Goal: Task Accomplishment & Management: Manage account settings

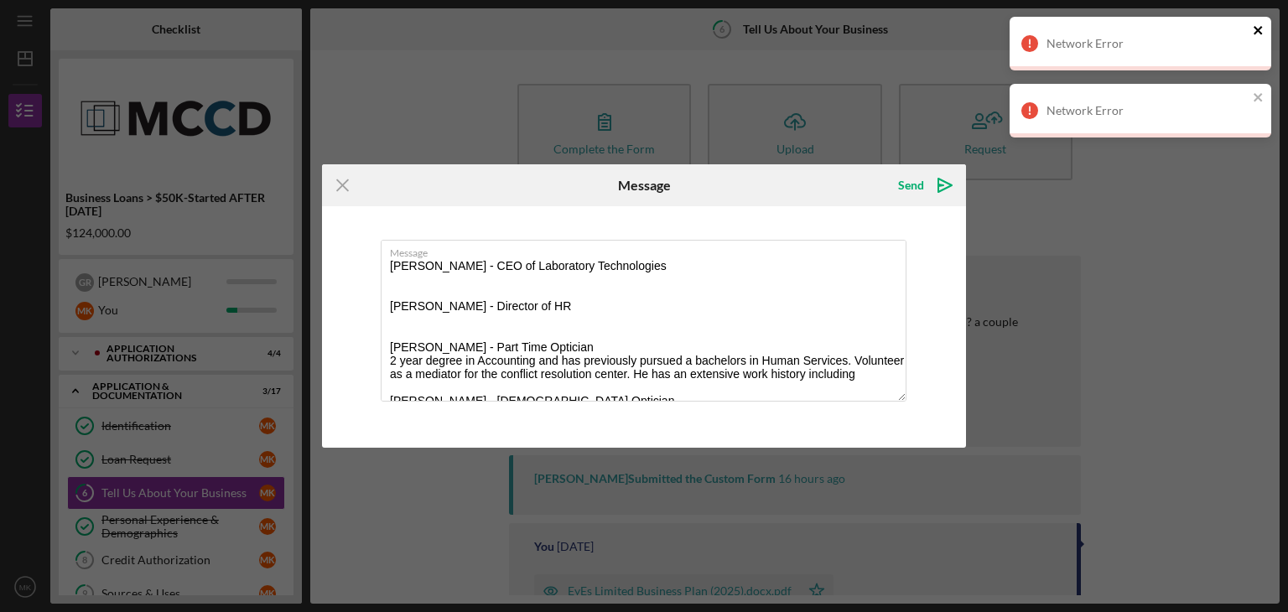
scroll to position [40, 0]
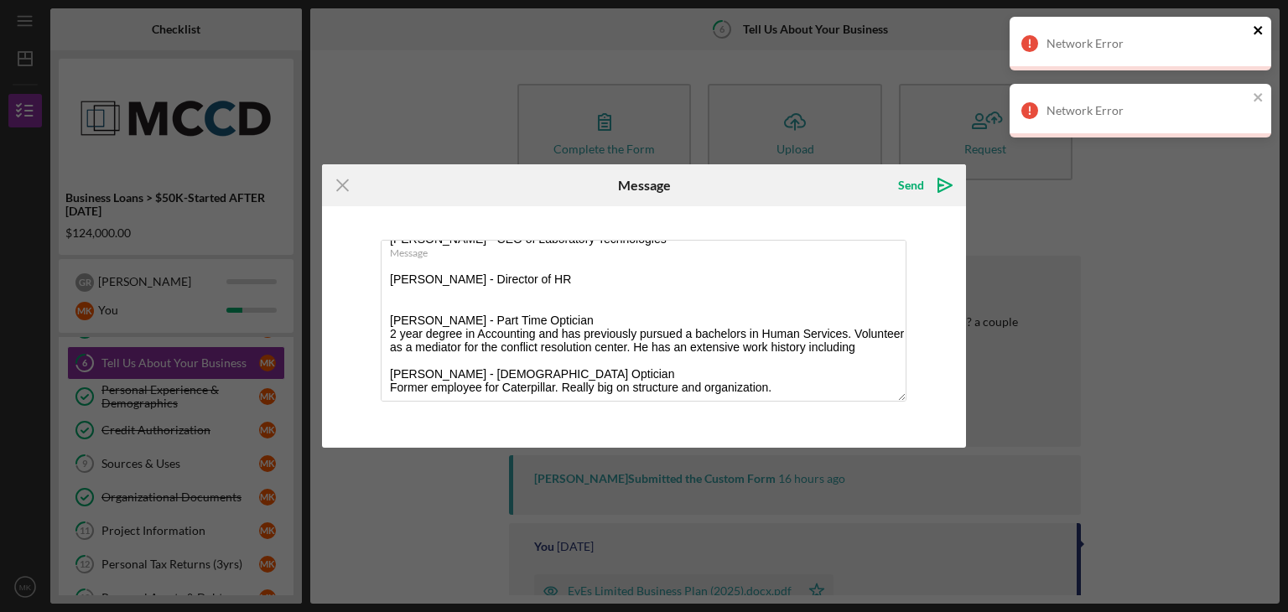
click at [1259, 33] on icon "close" at bounding box center [1259, 29] width 12 height 13
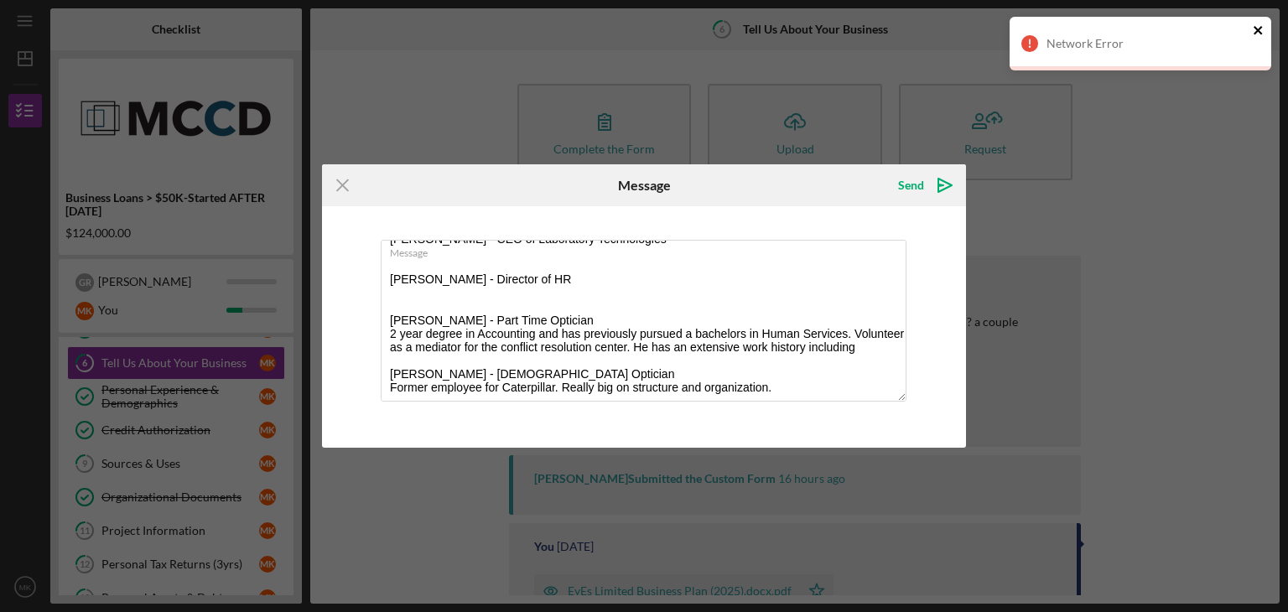
click at [1258, 31] on icon "close" at bounding box center [1258, 30] width 8 height 8
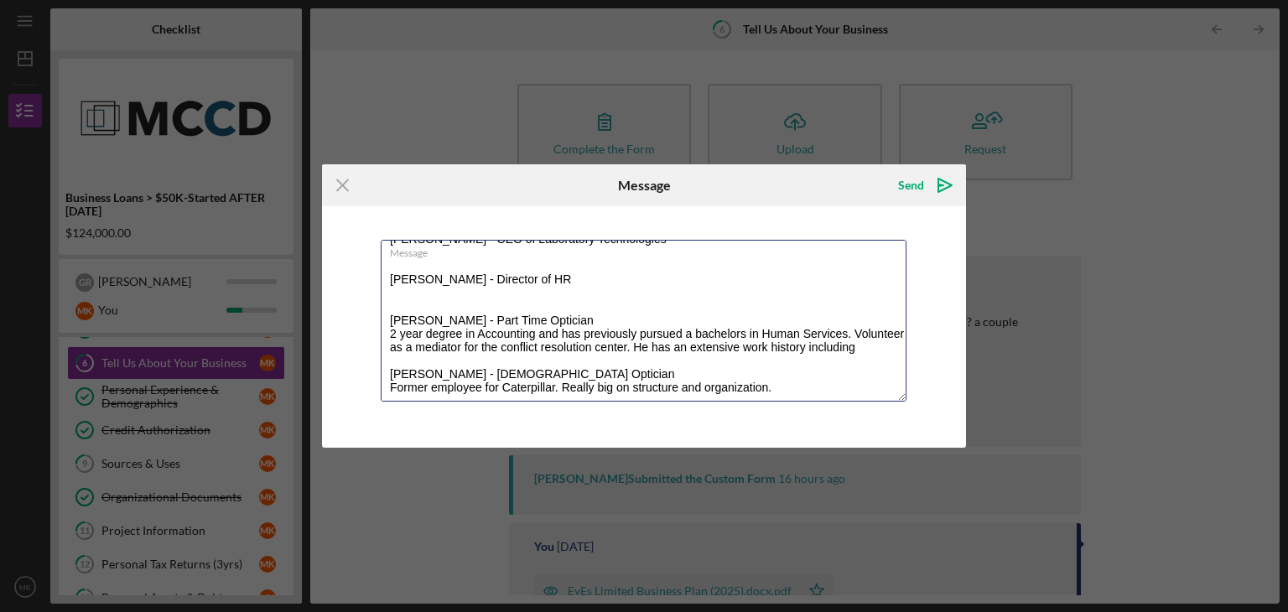
scroll to position [0, 0]
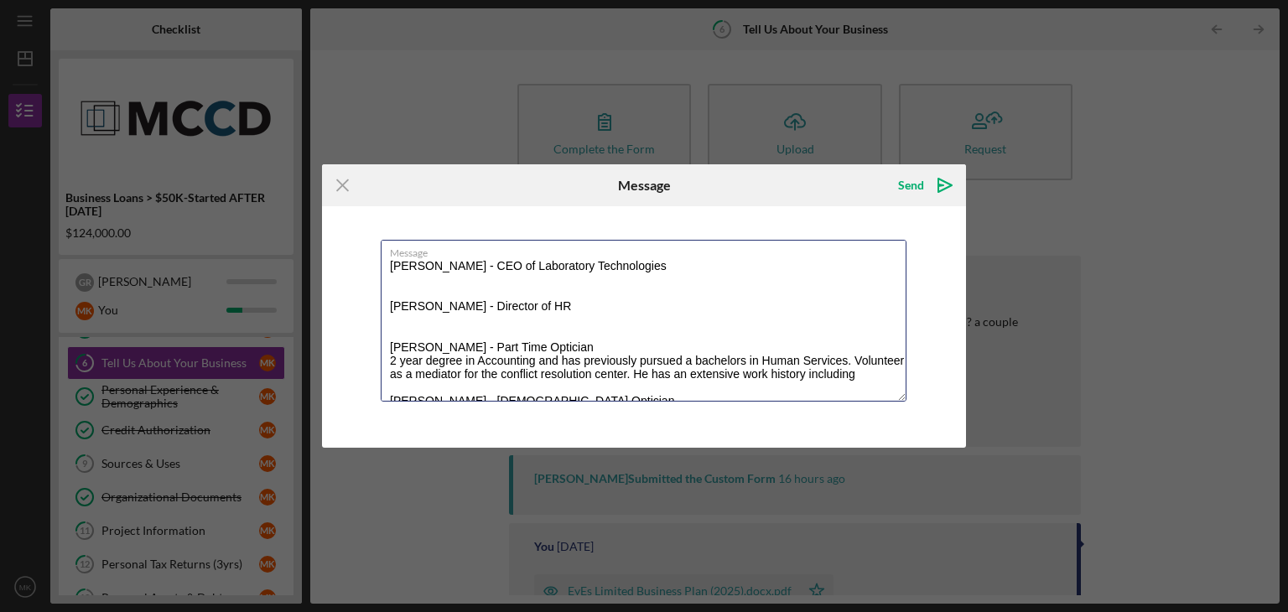
drag, startPoint x: 393, startPoint y: 266, endPoint x: 641, endPoint y: 183, distance: 261.8
click at [641, 183] on form "Icon/Menu Close Message Send Icon/icon-invite-send Message Montie Hadraba - CEO…" at bounding box center [644, 306] width 644 height 284
click at [391, 267] on textarea "Montie Hadraba - CEO of Laboratory Technologies Dee Basten - Director of HR Dav…" at bounding box center [644, 321] width 526 height 162
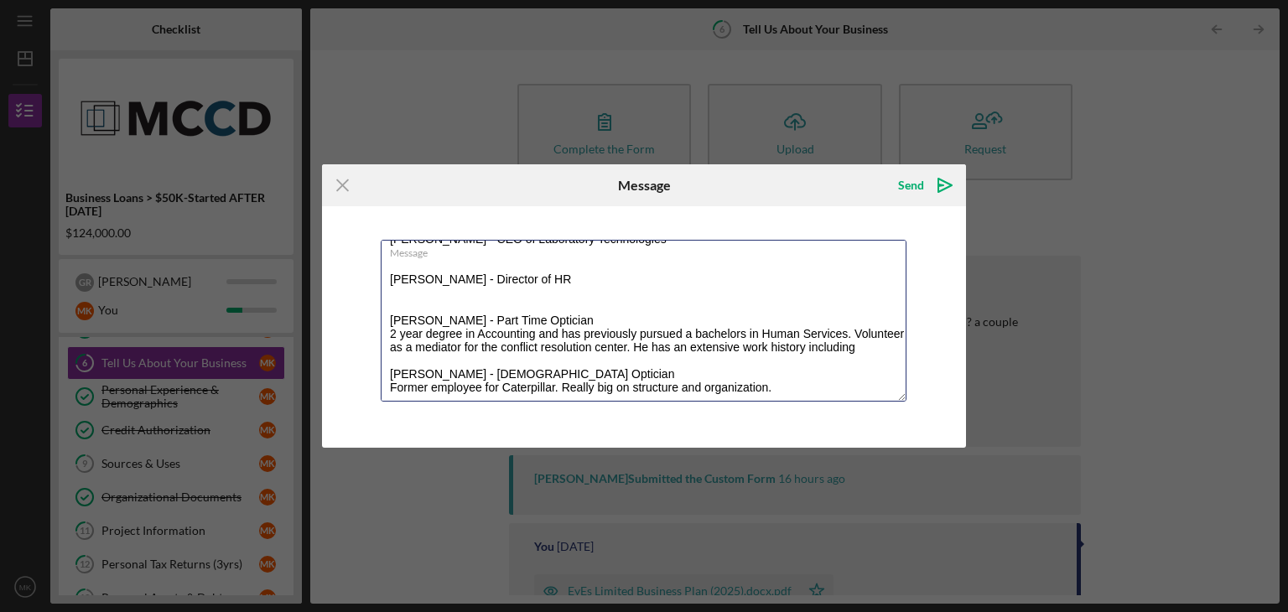
drag, startPoint x: 391, startPoint y: 267, endPoint x: 790, endPoint y: 492, distance: 458.2
click at [790, 492] on div "Icon/Menu Close Message Send Icon/icon-invite-send Message Montie Hadraba - CEO…" at bounding box center [644, 306] width 1288 height 612
click at [349, 187] on icon "Icon/Menu Close" at bounding box center [343, 185] width 42 height 42
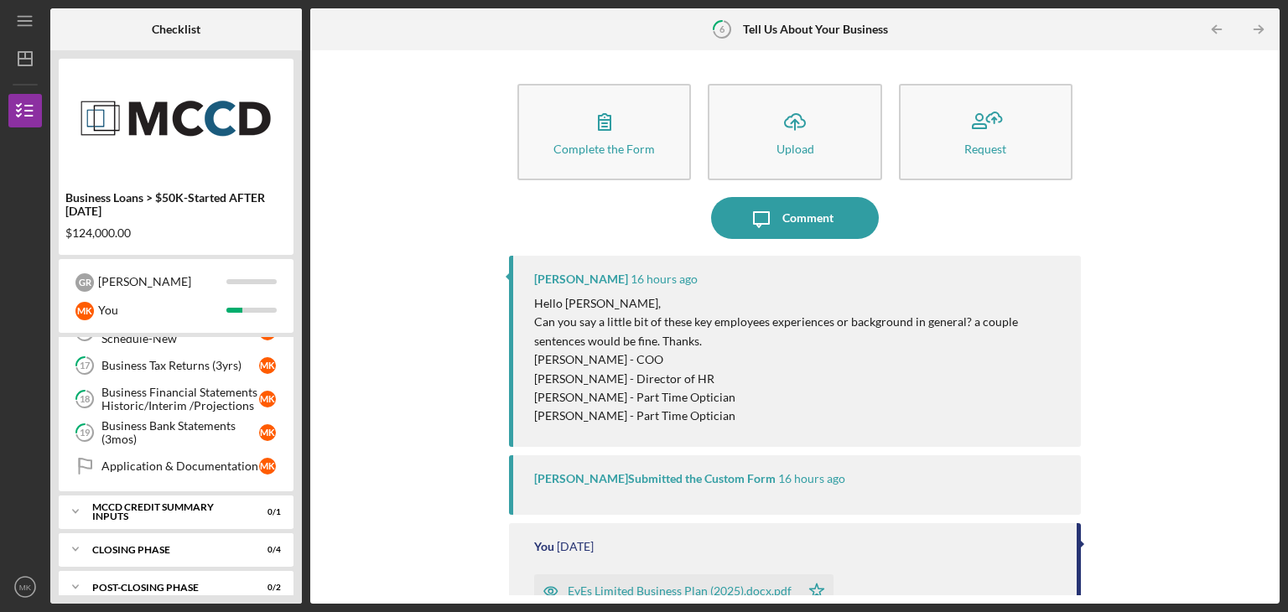
scroll to position [508, 0]
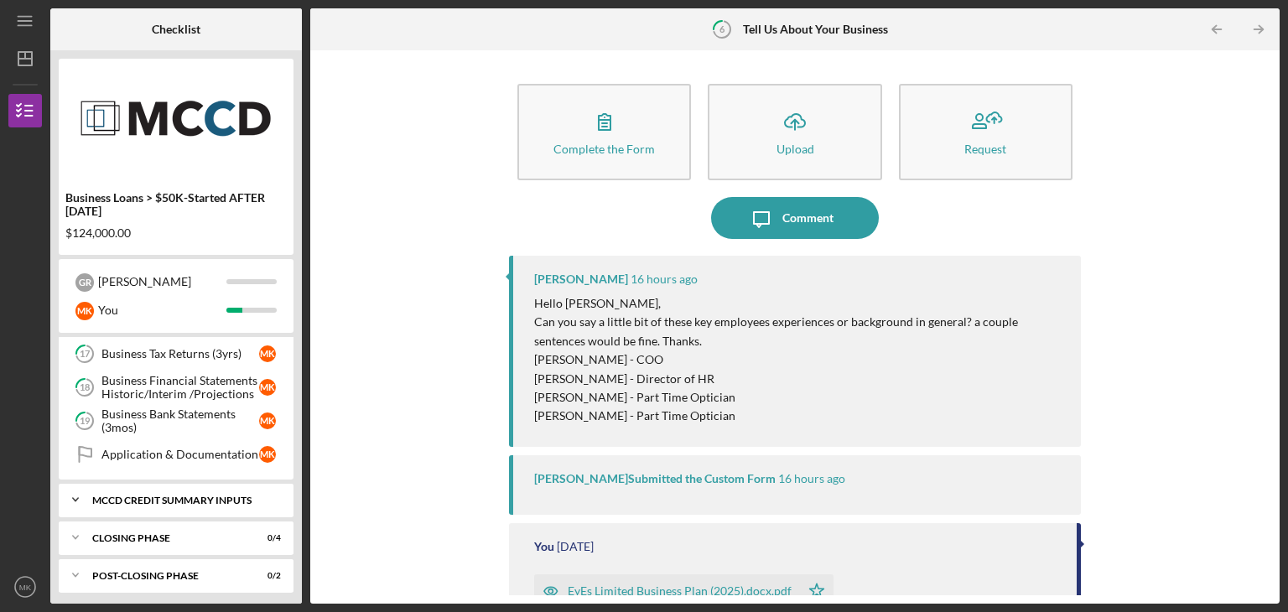
click at [113, 496] on div "MCCD Credit Summary Inputs" at bounding box center [182, 501] width 180 height 10
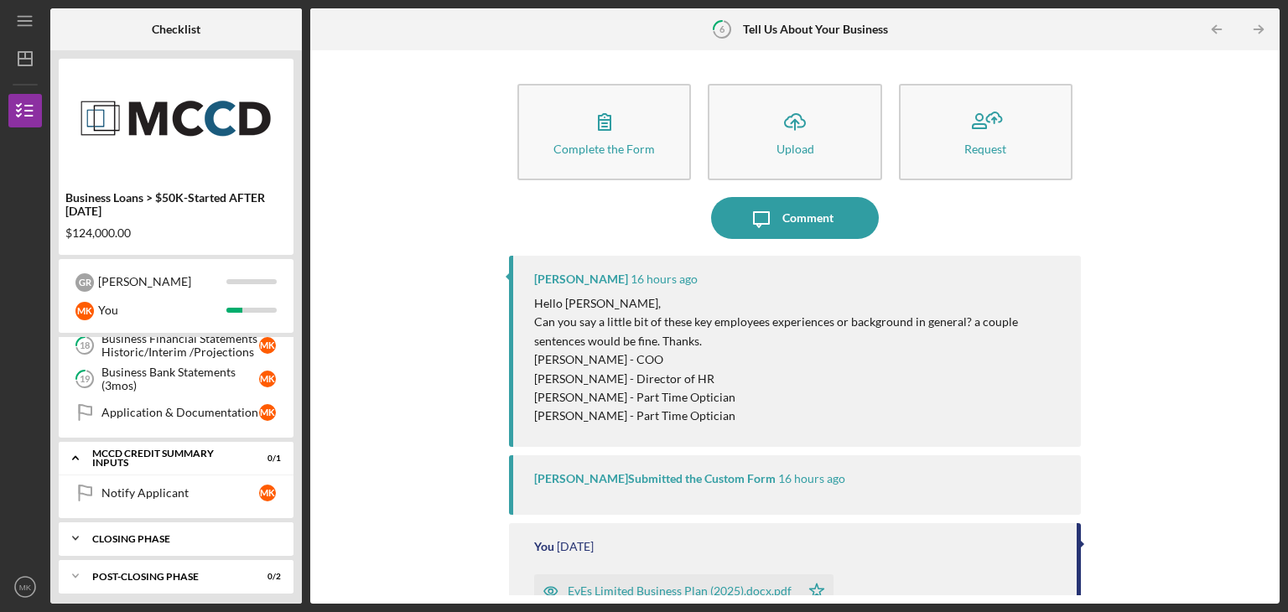
click at [70, 532] on icon "Icon/Expander" at bounding box center [76, 539] width 34 height 34
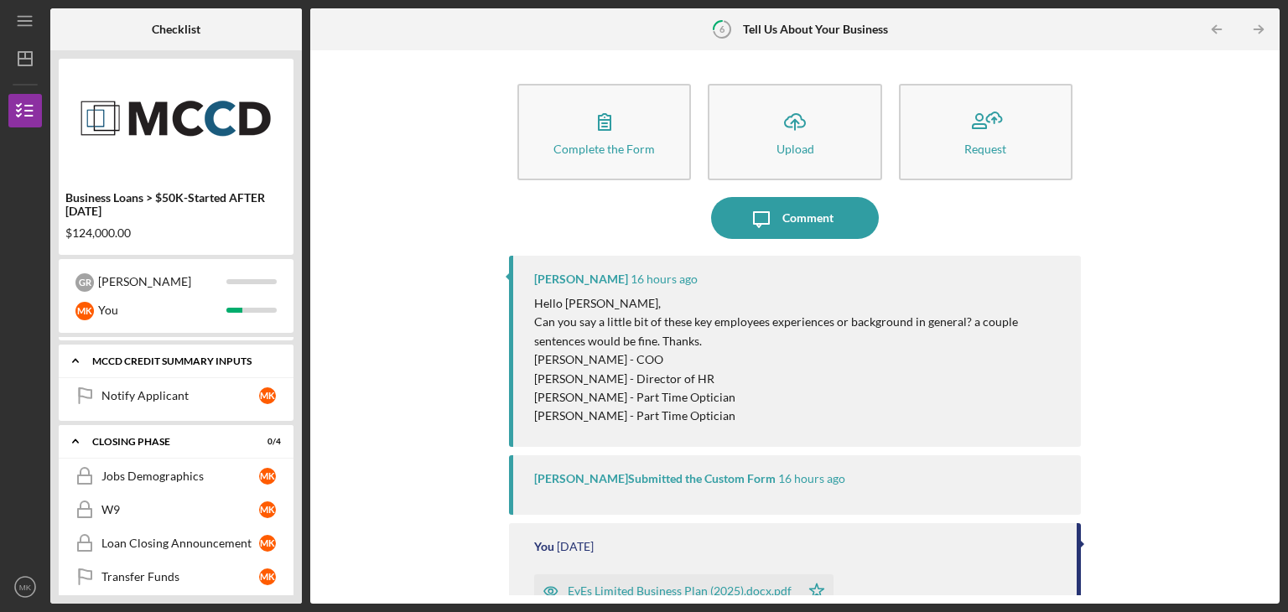
scroll to position [693, 0]
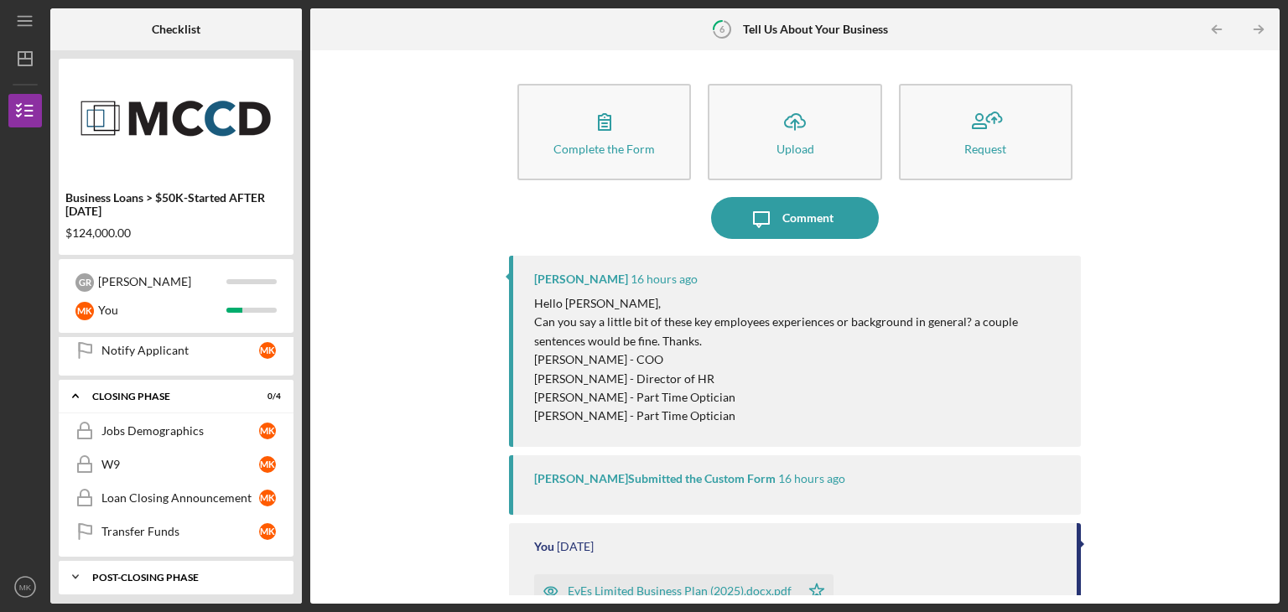
click at [71, 560] on icon "Icon/Expander" at bounding box center [76, 577] width 34 height 34
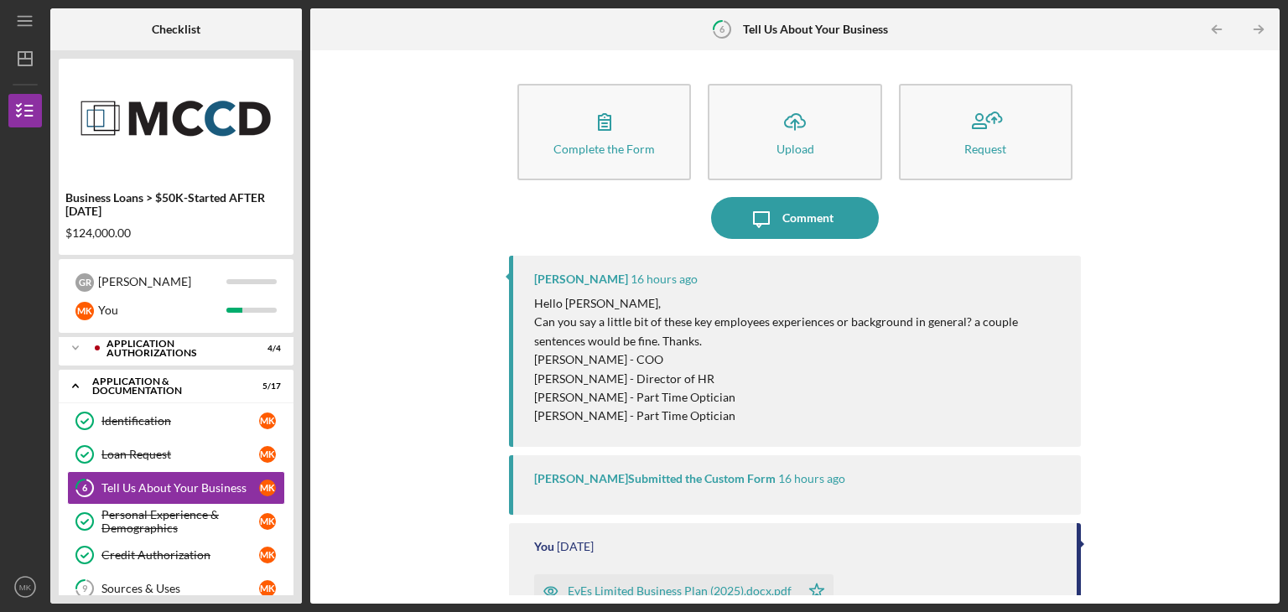
scroll to position [0, 0]
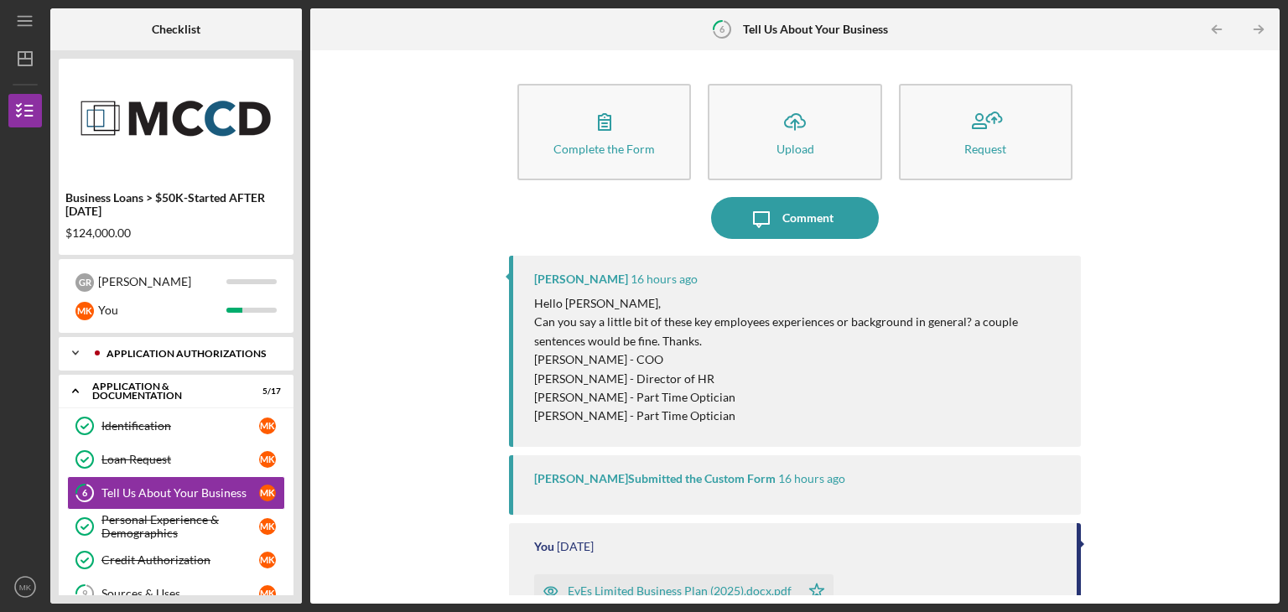
click at [67, 341] on icon "Icon/Expander" at bounding box center [76, 353] width 34 height 34
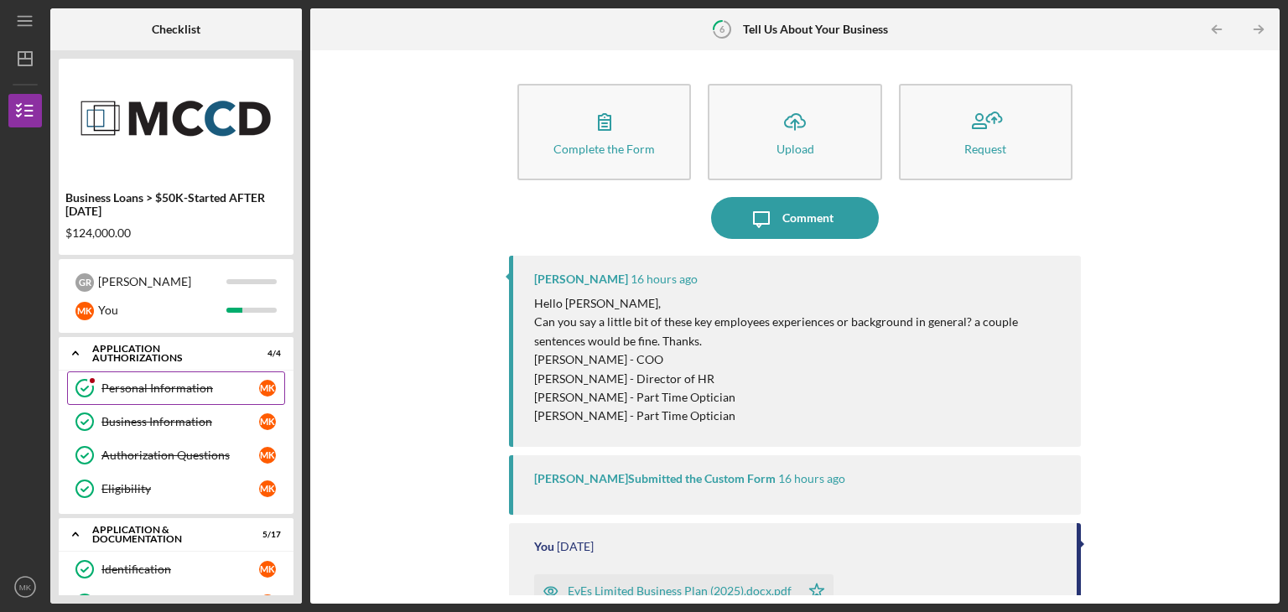
click at [110, 393] on div "Personal Information" at bounding box center [180, 388] width 158 height 13
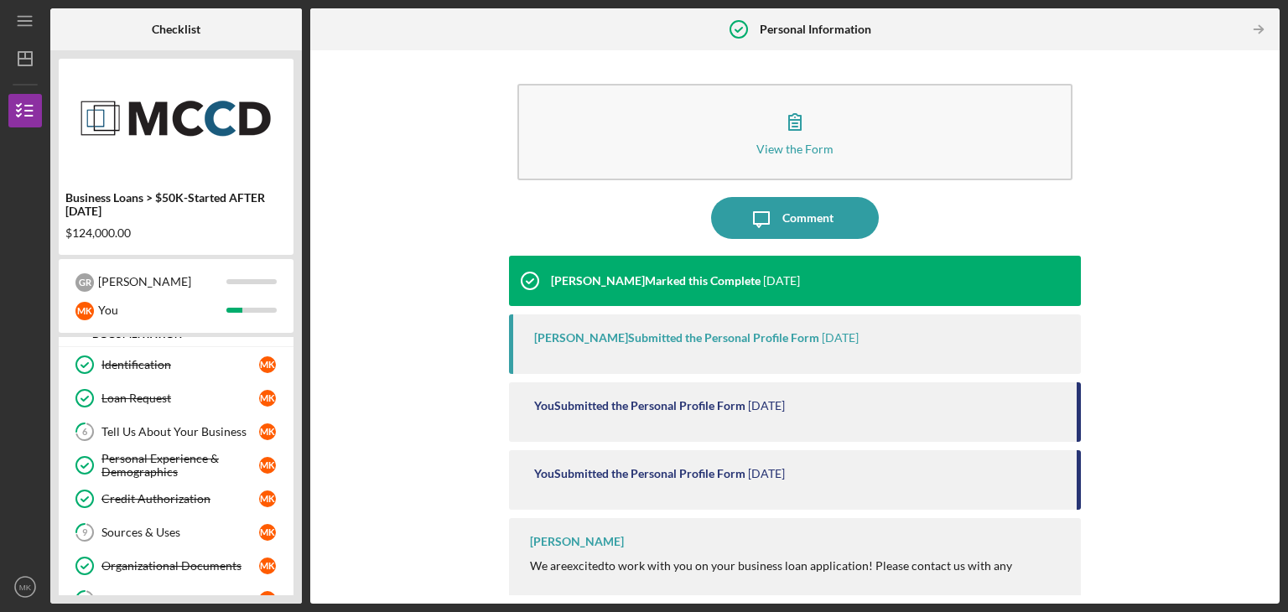
scroll to position [206, 0]
click at [144, 419] on link "6 Tell Us About Your Business M K" at bounding box center [176, 431] width 218 height 34
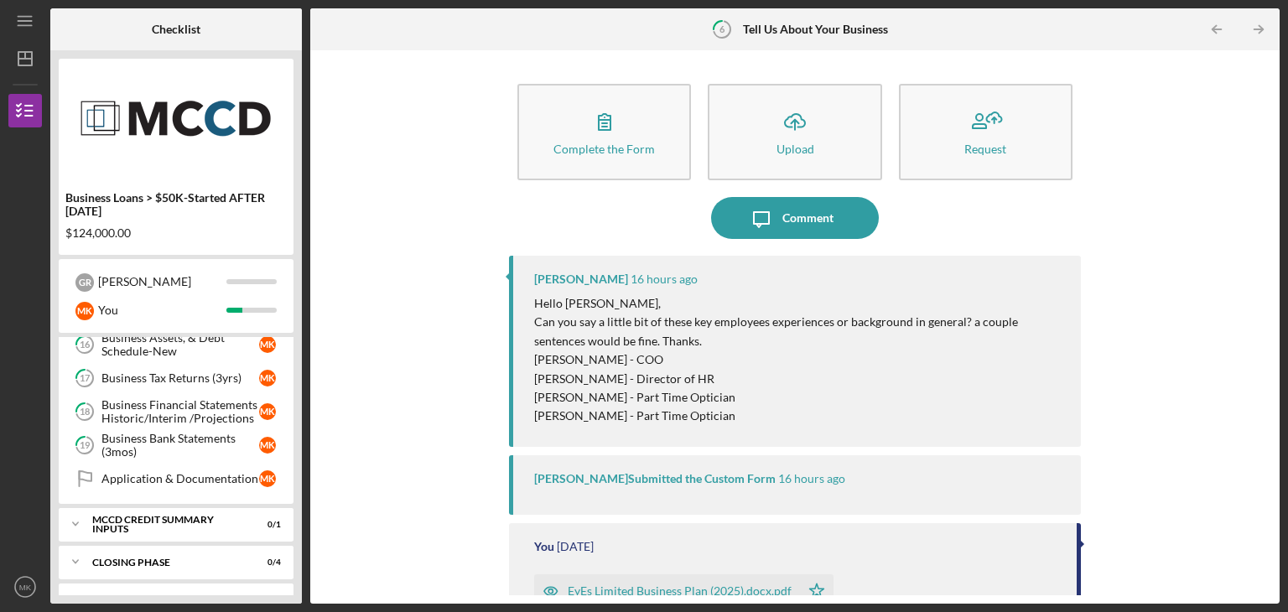
scroll to position [651, 0]
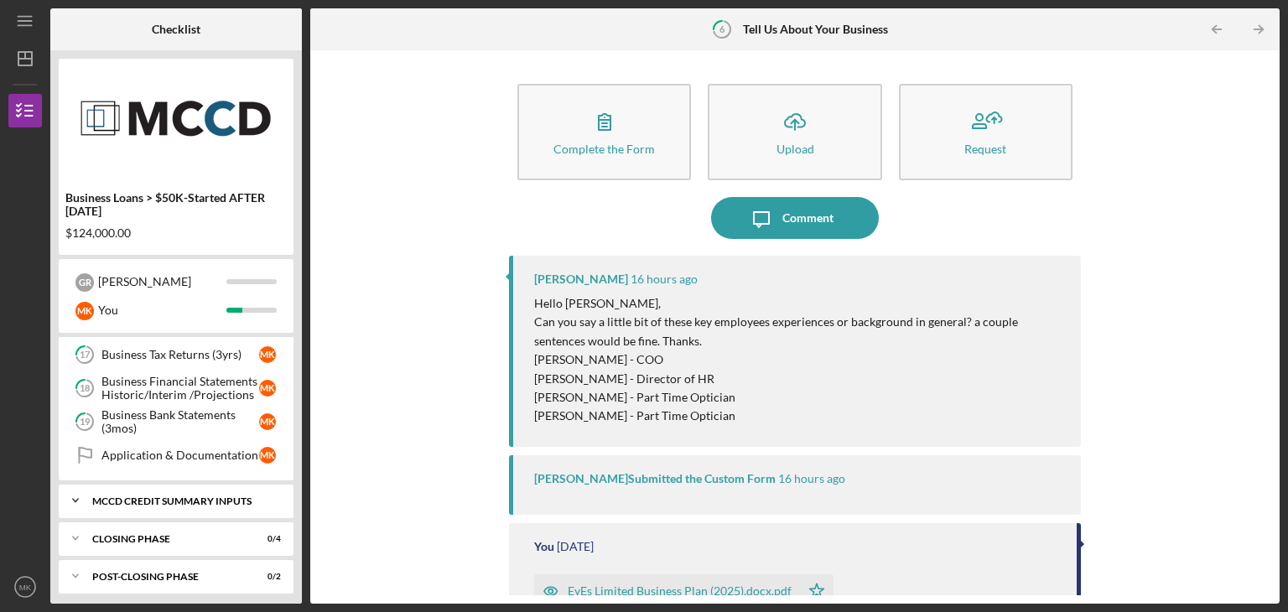
click at [131, 497] on div "MCCD Credit Summary Inputs" at bounding box center [182, 502] width 180 height 10
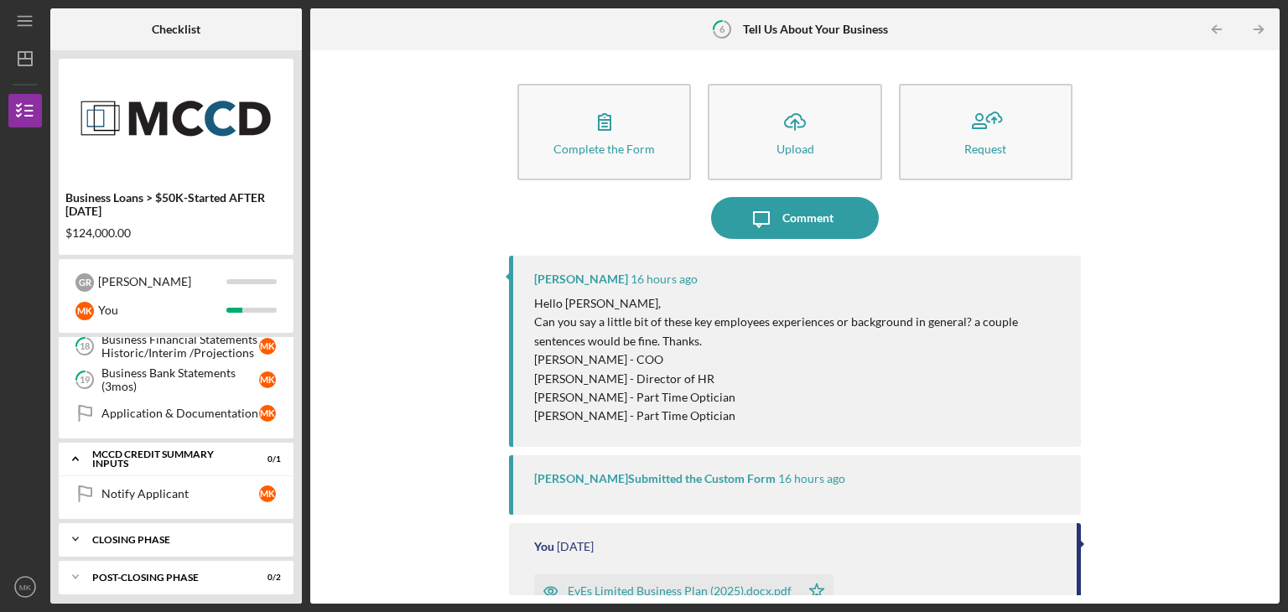
click at [127, 535] on div "Closing Phase" at bounding box center [182, 540] width 180 height 10
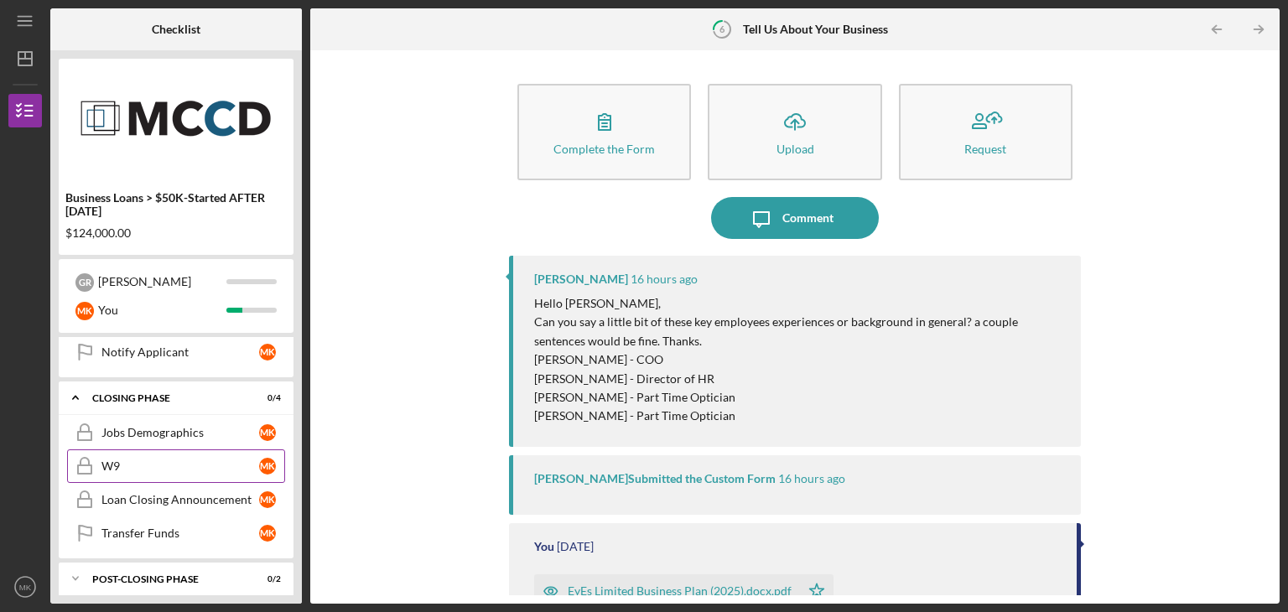
click at [145, 460] on div "W9" at bounding box center [180, 466] width 158 height 13
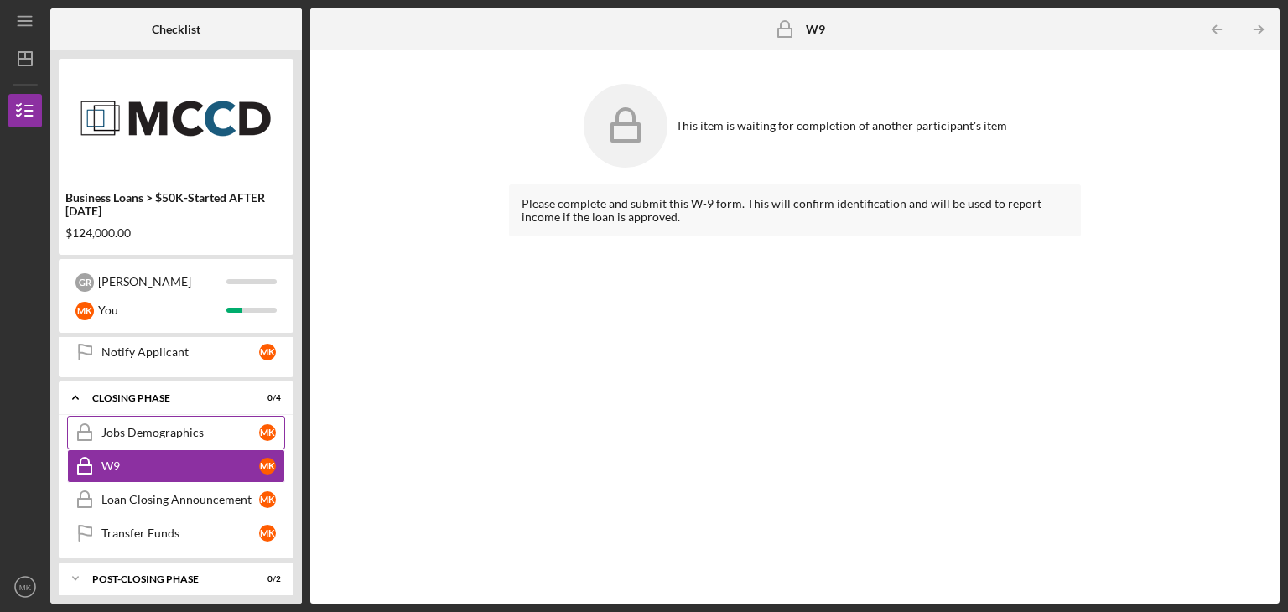
click at [141, 426] on div "Jobs Demographics" at bounding box center [180, 432] width 158 height 13
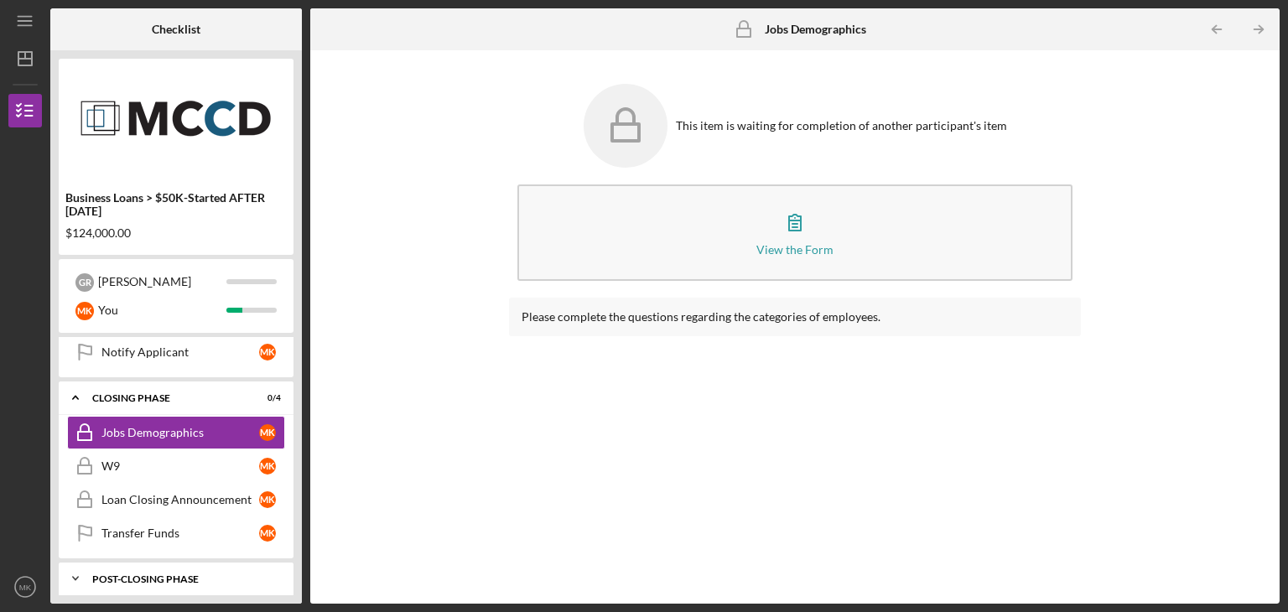
click at [138, 575] on div "Post-Closing Phase" at bounding box center [182, 580] width 180 height 10
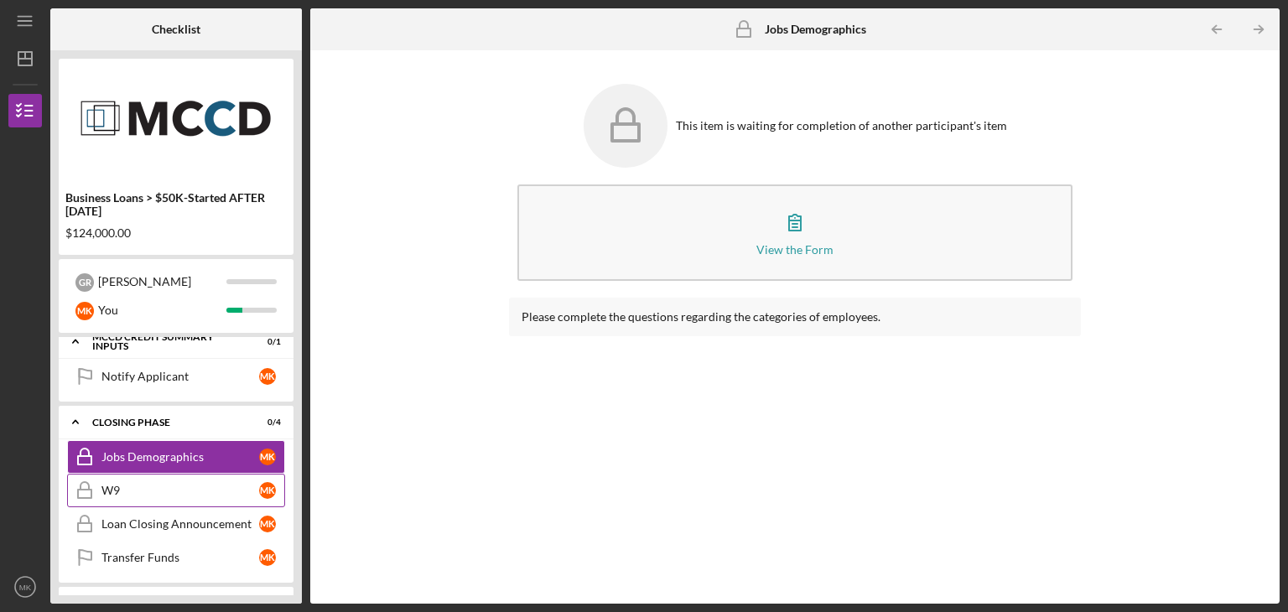
scroll to position [809, 0]
